Goal: Task Accomplishment & Management: Manage account settings

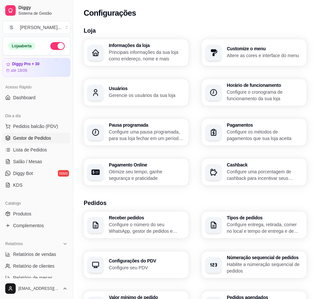
click at [12, 141] on link "Gestor de Pedidos" at bounding box center [37, 138] width 68 height 10
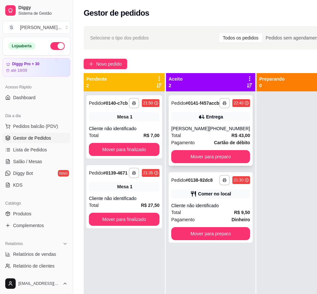
click at [226, 132] on div "[PHONE_NUMBER]" at bounding box center [229, 128] width 41 height 7
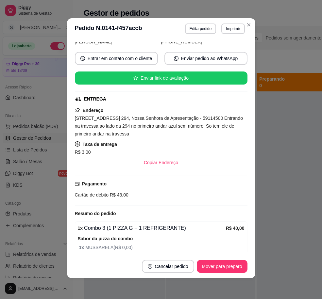
scroll to position [80, 0]
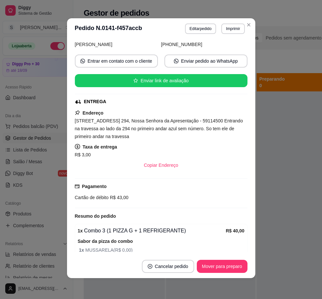
click at [228, 274] on footer "Cancelar pedido Mover para preparo" at bounding box center [161, 267] width 188 height 24
click at [228, 268] on button "Mover para preparo" at bounding box center [221, 266] width 51 height 13
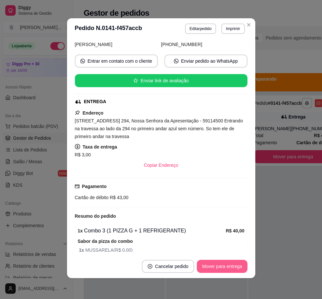
click at [239, 264] on button "Mover para entrega" at bounding box center [221, 266] width 50 height 13
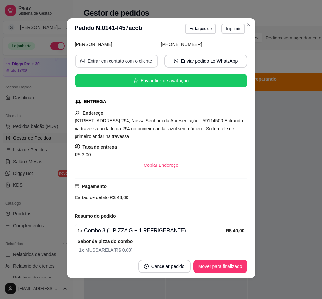
click at [129, 61] on button "Entrar em contato com o cliente" at bounding box center [116, 61] width 83 height 13
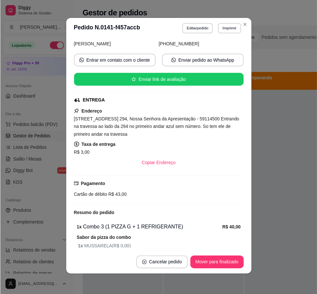
scroll to position [48, 0]
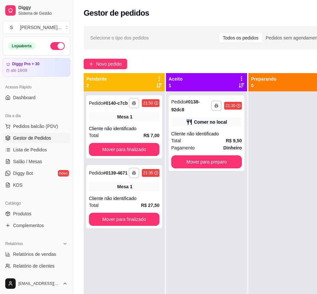
click at [54, 44] on button "button" at bounding box center [57, 46] width 14 height 8
click at [208, 60] on div "Novo pedido" at bounding box center [232, 64] width 296 height 10
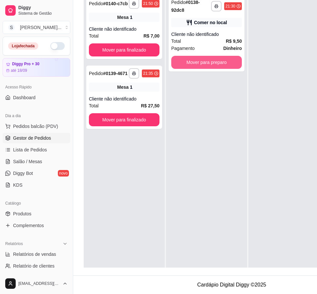
scroll to position [23, 0]
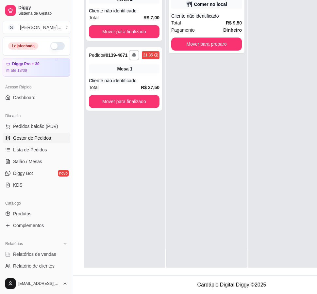
drag, startPoint x: 187, startPoint y: 63, endPoint x: 101, endPoint y: 210, distance: 170.0
click at [101, 210] on div "**********" at bounding box center [124, 121] width 81 height 294
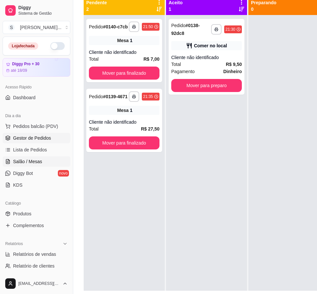
scroll to position [7, 0]
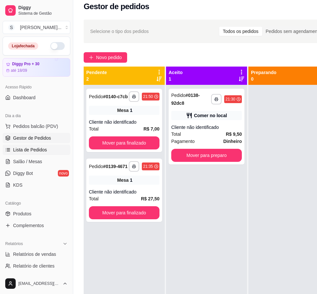
click at [42, 150] on span "Lista de Pedidos" at bounding box center [30, 150] width 34 height 7
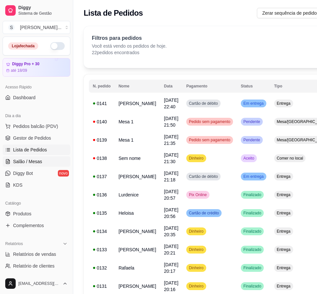
click at [33, 162] on span "Salão / Mesas" at bounding box center [27, 161] width 29 height 7
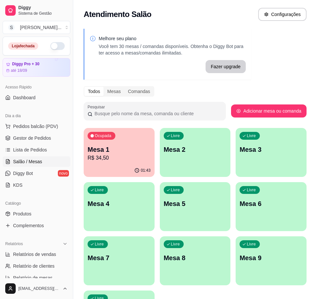
click at [142, 163] on div "Ocupada Mesa 1 R$ 34,50" at bounding box center [119, 146] width 71 height 36
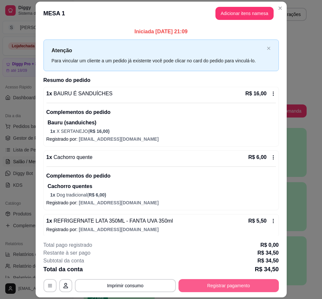
click at [226, 288] on button "Registrar pagamento" at bounding box center [228, 285] width 100 height 13
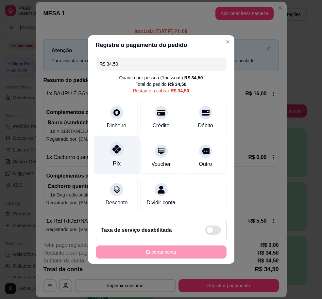
click at [106, 155] on div "Pix" at bounding box center [116, 155] width 46 height 38
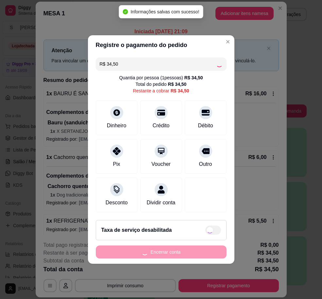
type input "R$ 0,00"
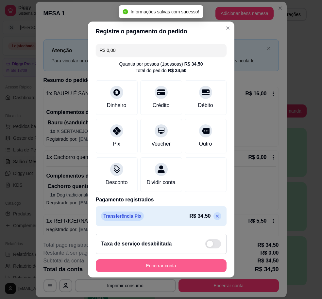
click at [174, 272] on button "Encerrar conta" at bounding box center [161, 265] width 131 height 13
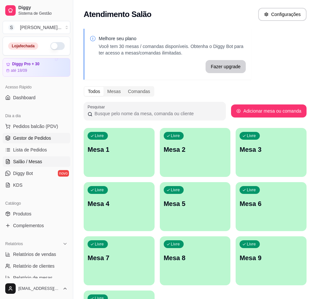
click at [36, 138] on span "Gestor de Pedidos" at bounding box center [32, 138] width 38 height 7
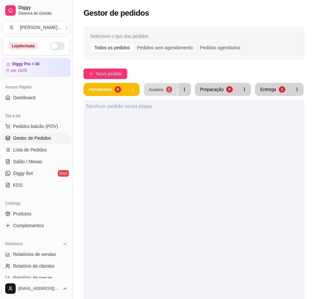
click at [176, 91] on button "Aceitos 1" at bounding box center [161, 89] width 34 height 13
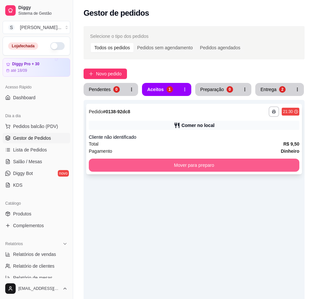
click at [198, 168] on button "Mover para preparo" at bounding box center [194, 165] width 211 height 13
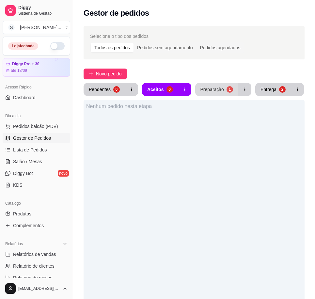
click at [215, 93] on button "Preparação 1" at bounding box center [216, 89] width 43 height 13
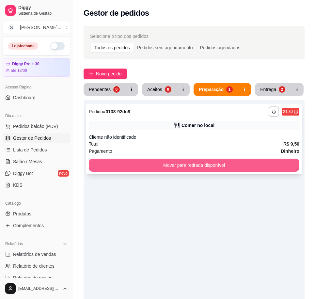
click at [215, 164] on button "Mover para retirada disponível" at bounding box center [194, 165] width 211 height 13
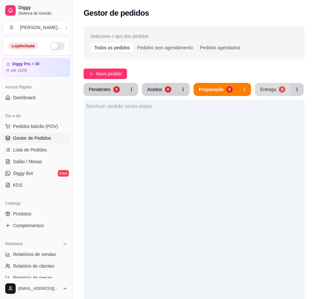
click at [269, 86] on button "Entrega 3" at bounding box center [273, 89] width 36 height 13
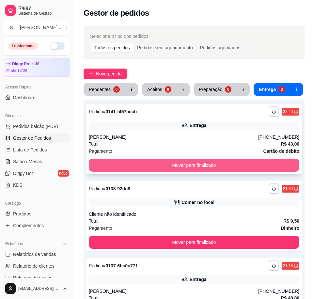
click at [152, 159] on button "Mover para finalizado" at bounding box center [194, 165] width 211 height 13
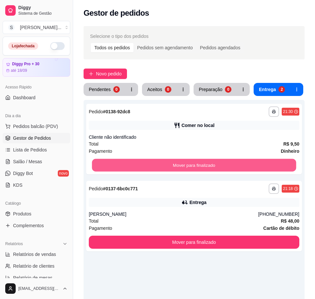
click at [152, 159] on button "Mover para finalizado" at bounding box center [194, 165] width 204 height 13
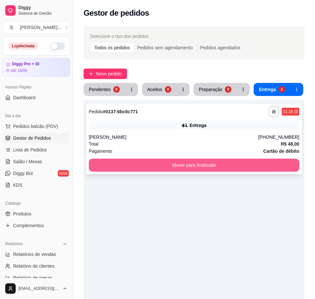
click at [152, 158] on div "**********" at bounding box center [194, 139] width 216 height 71
click at [287, 162] on button "Mover para finalizado" at bounding box center [194, 165] width 211 height 13
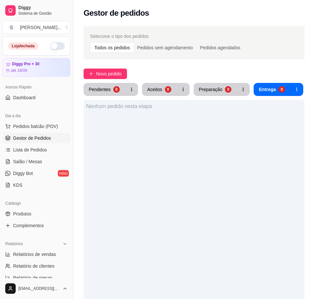
click at [195, 218] on div "Nenhum pedido nesta etapa" at bounding box center [194, 249] width 221 height 299
click at [274, 190] on div "Nenhum pedido nesta etapa" at bounding box center [194, 249] width 221 height 299
